Goal: Task Accomplishment & Management: Use online tool/utility

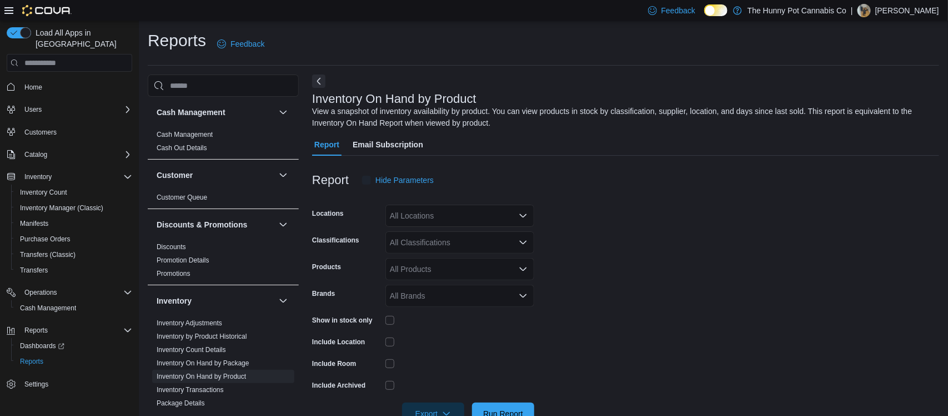
scroll to position [31, 0]
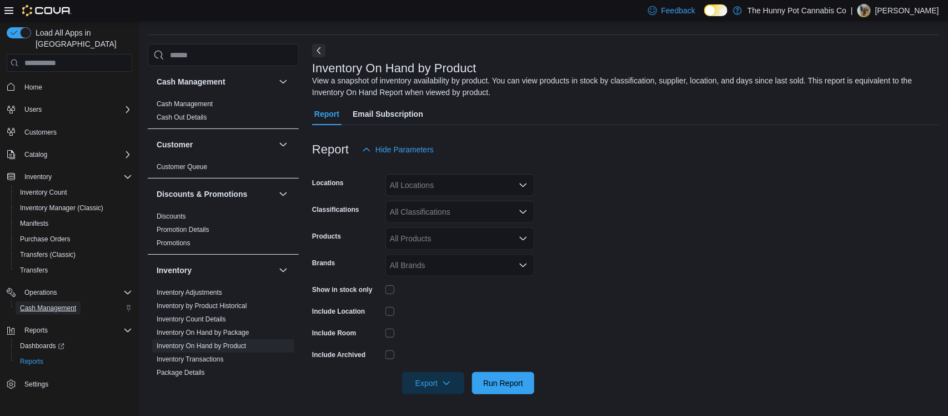
click at [63, 303] on span "Cash Management" at bounding box center [48, 307] width 56 height 9
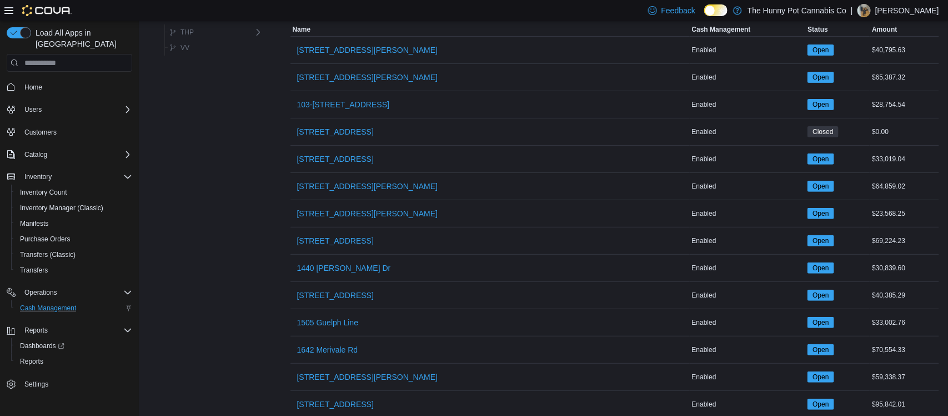
scroll to position [111, 0]
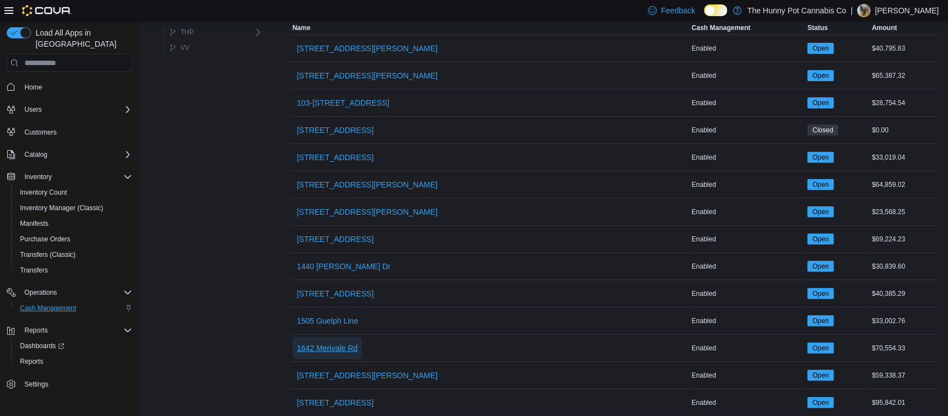
click at [341, 353] on span "1642 Merivale Rd" at bounding box center [327, 347] width 61 height 11
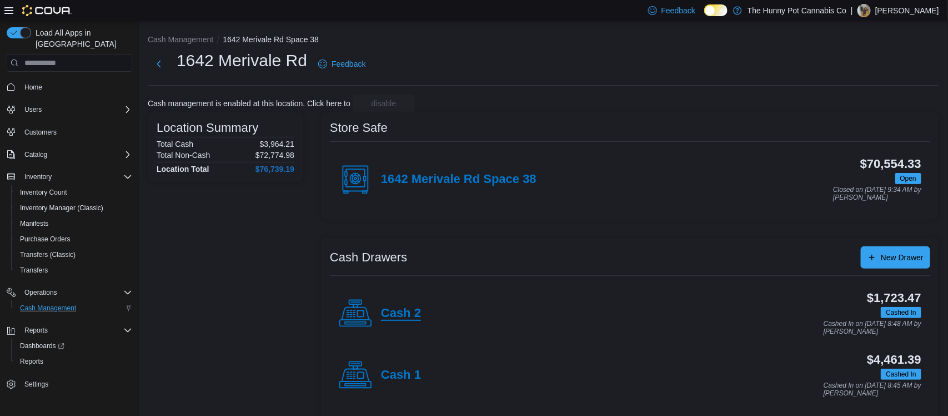
click at [408, 320] on h4 "Cash 2" at bounding box center [401, 313] width 40 height 14
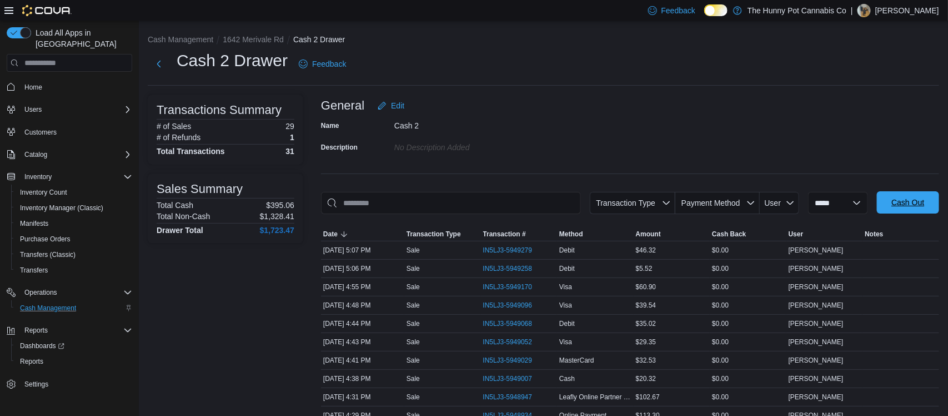
click at [919, 209] on span "Cash Out" at bounding box center [908, 202] width 49 height 22
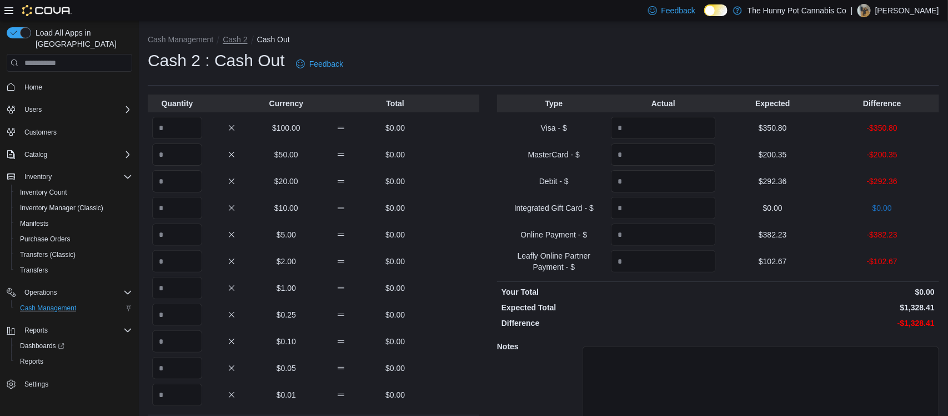
click at [228, 41] on button "Cash 2" at bounding box center [235, 39] width 24 height 9
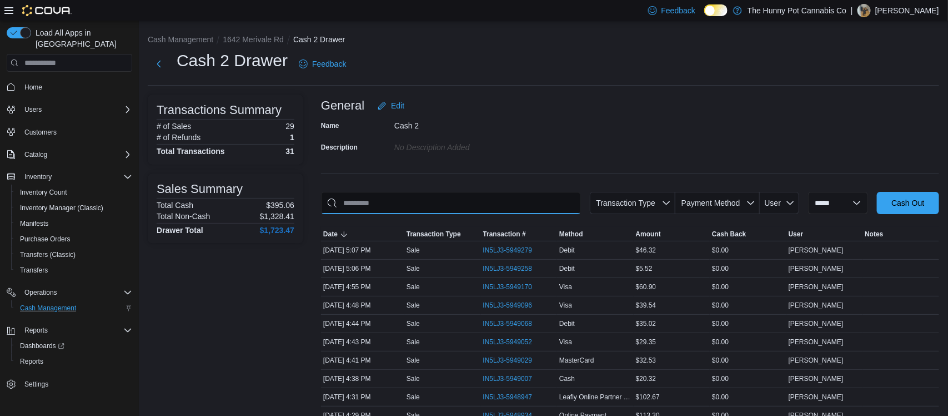
click at [398, 204] on input "This is a search bar. As you type, the results lower in the page will automatic…" at bounding box center [451, 203] width 260 height 22
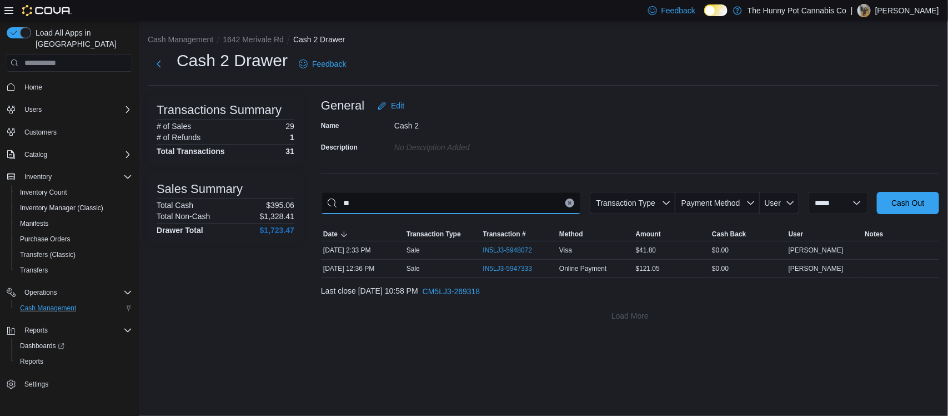
type input "*"
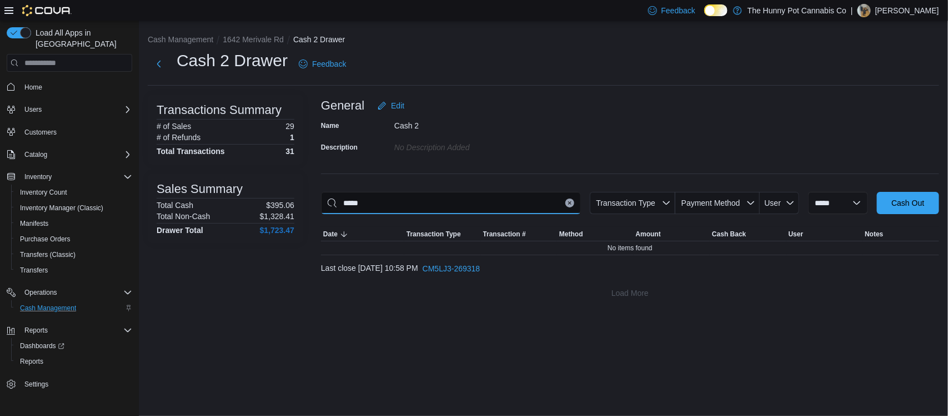
type input "*****"
click at [566, 204] on button "Clear input" at bounding box center [570, 202] width 9 height 9
